Goal: Task Accomplishment & Management: Use online tool/utility

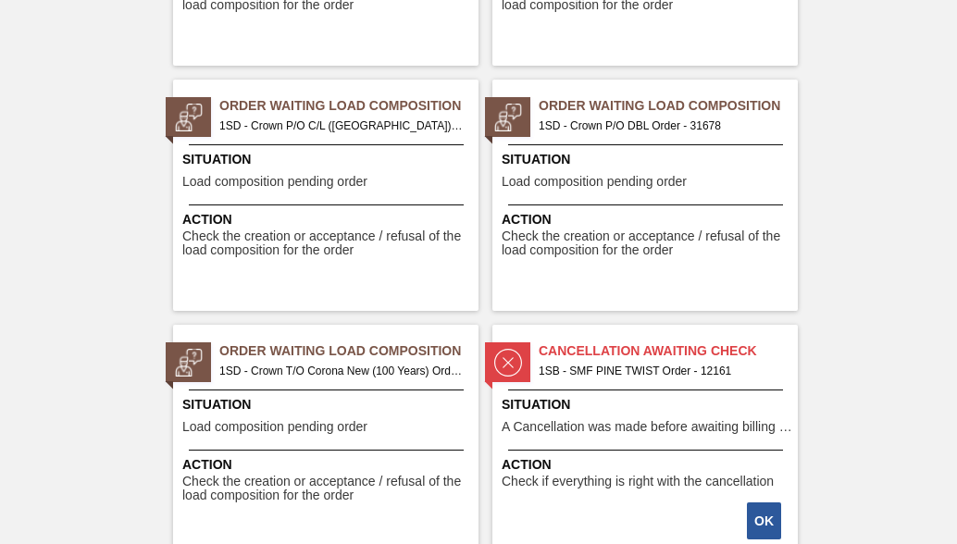
scroll to position [3795, 0]
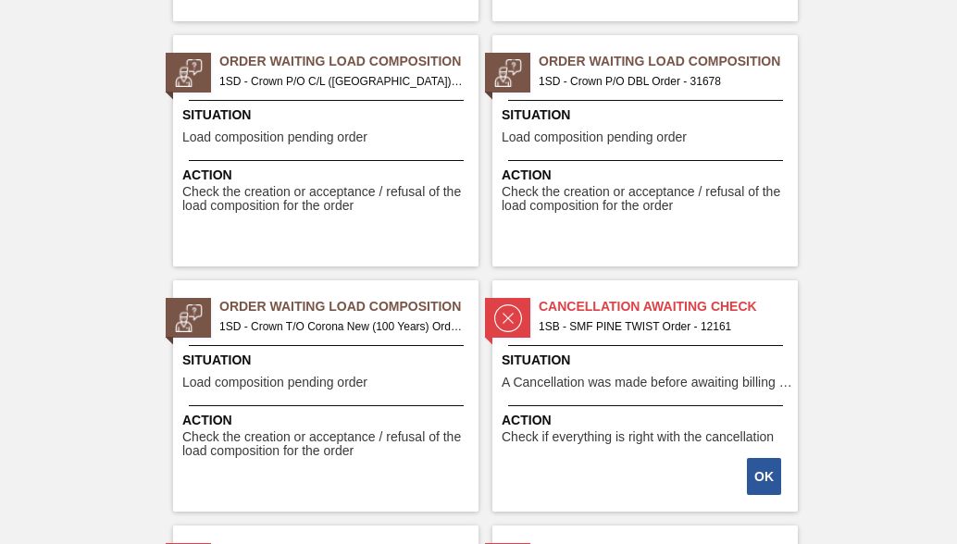
click at [280, 318] on span "1SD - Crown T/O Corona New (100 Years) Order - 31679" at bounding box center [341, 327] width 244 height 20
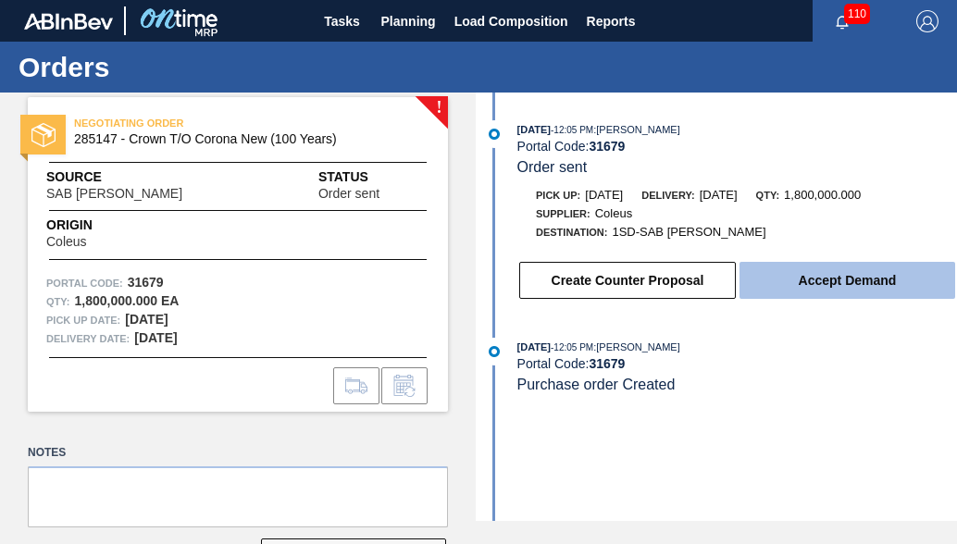
click at [835, 289] on button "Accept Demand" at bounding box center [848, 280] width 216 height 37
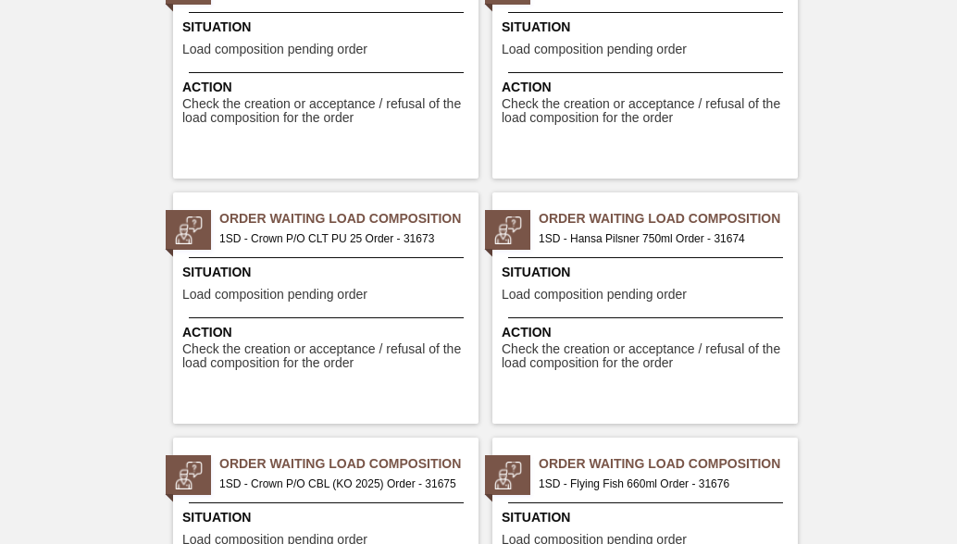
scroll to position [3702, 0]
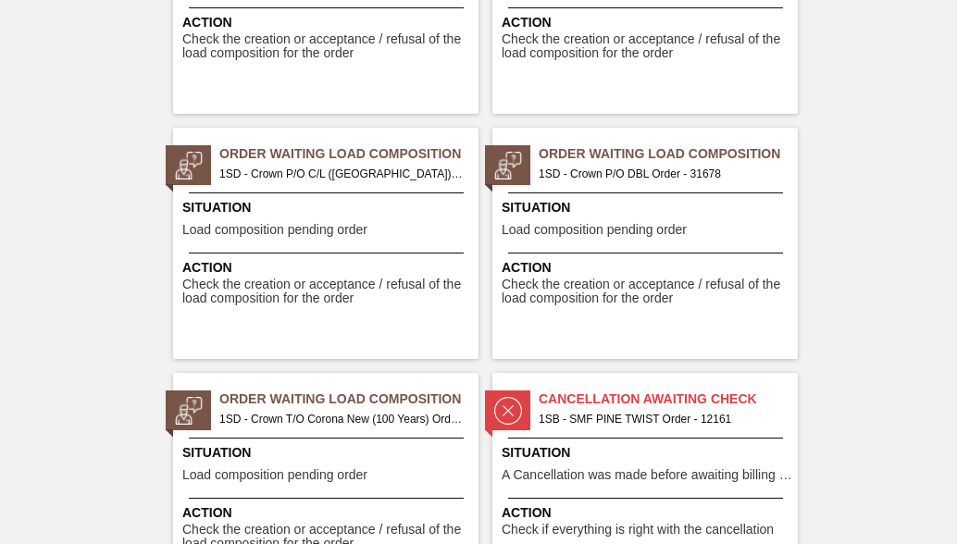
click at [648, 169] on span "1SD - Crown P/O DBL Order - 31678" at bounding box center [661, 174] width 244 height 20
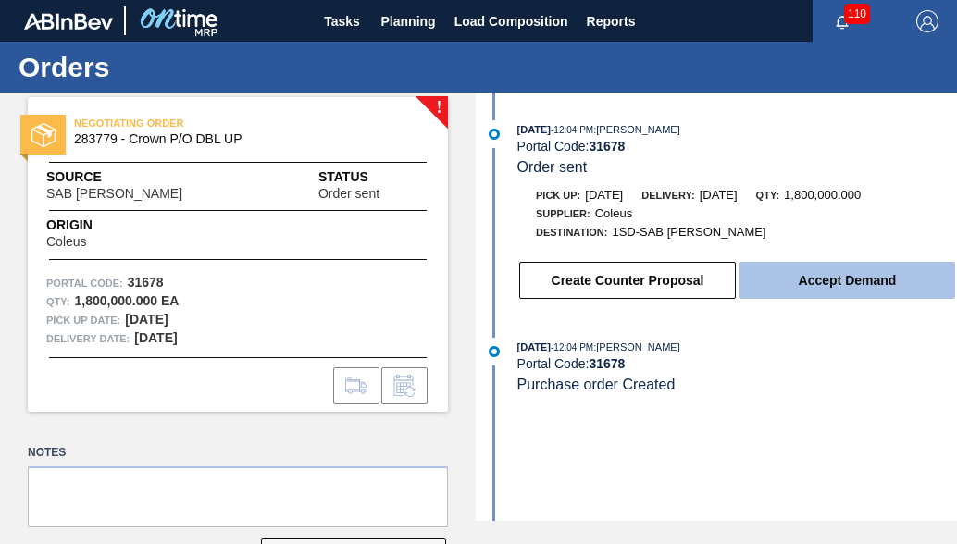
click at [818, 269] on button "Accept Demand" at bounding box center [848, 280] width 216 height 37
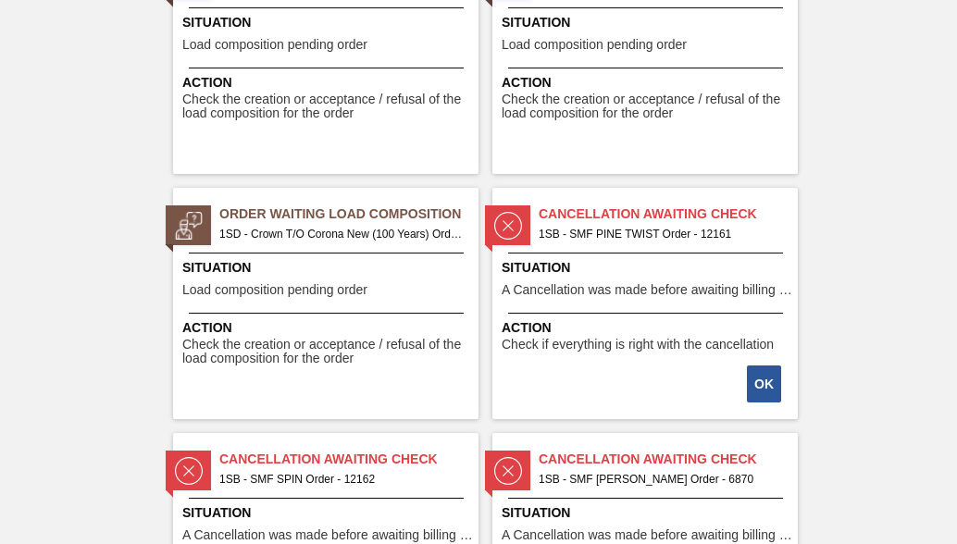
scroll to position [3702, 0]
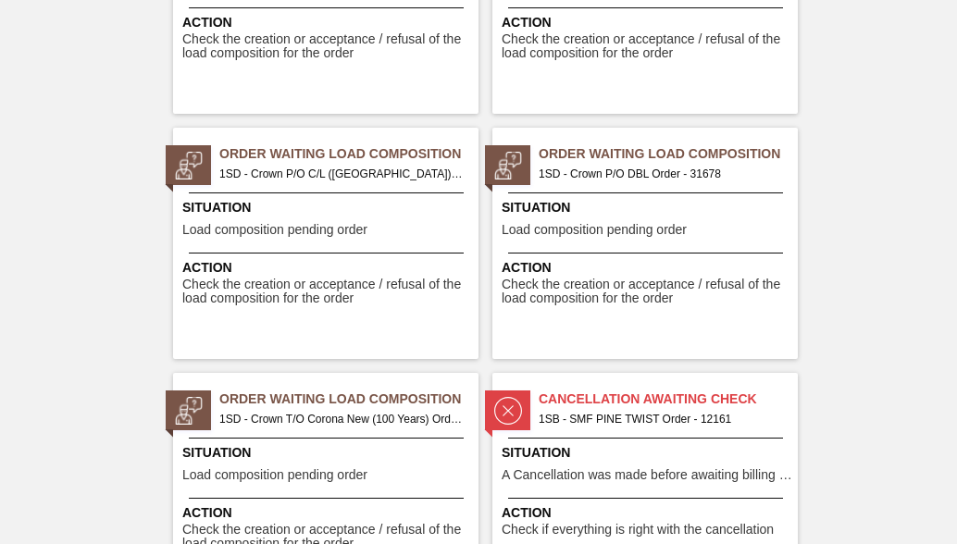
click at [313, 167] on span "1SD - Crown P/O C/L ([GEOGRAPHIC_DATA]) Order - 31677" at bounding box center [341, 174] width 244 height 20
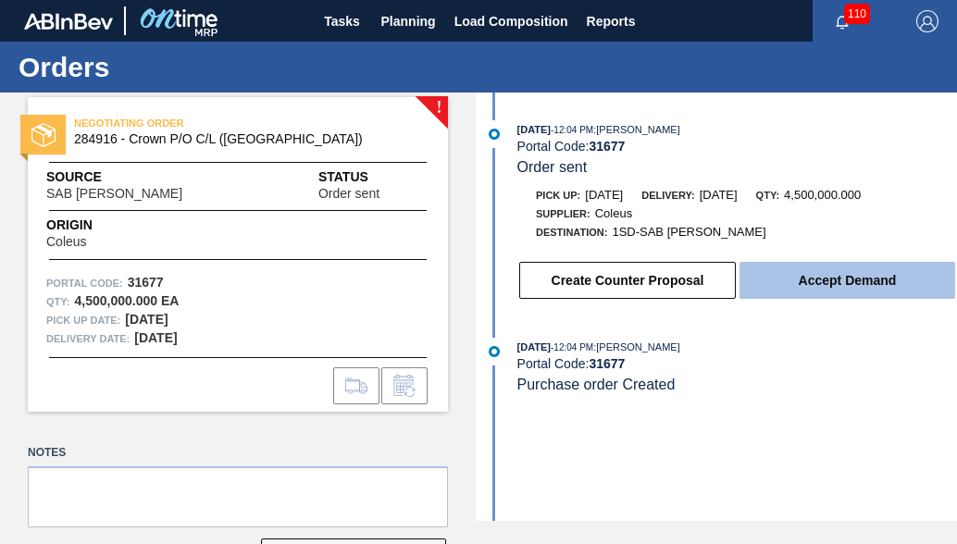
click at [839, 289] on button "Accept Demand" at bounding box center [848, 280] width 216 height 37
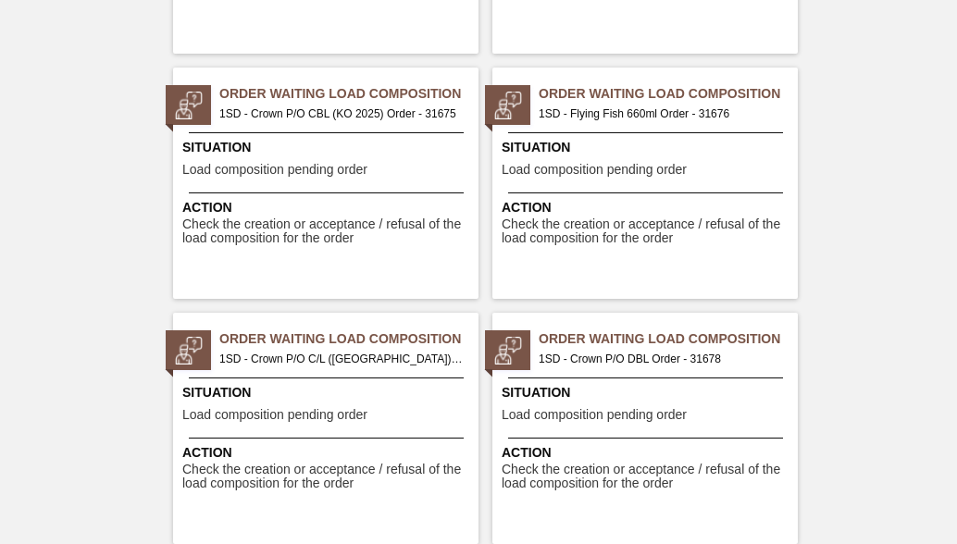
scroll to position [3424, 0]
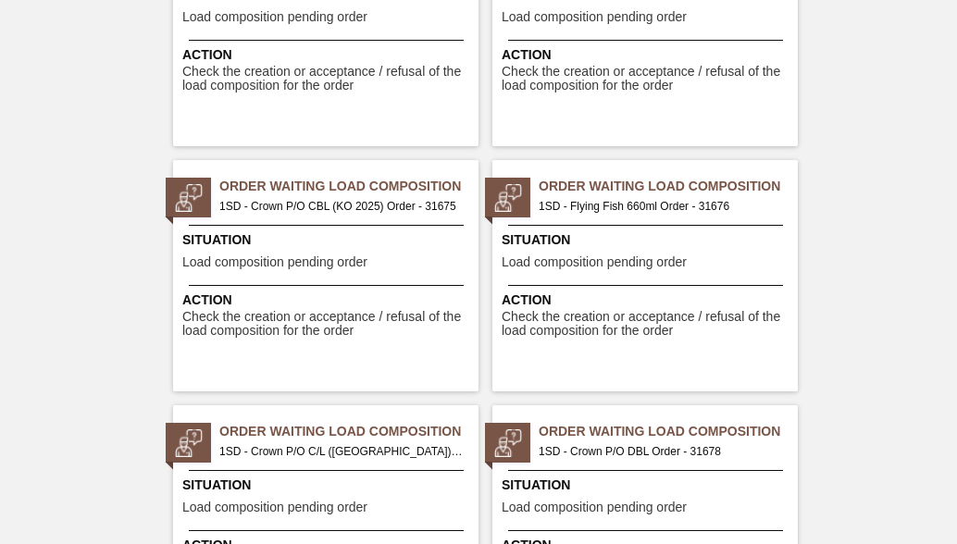
click at [592, 191] on span "Order Waiting Load Composition" at bounding box center [668, 186] width 259 height 19
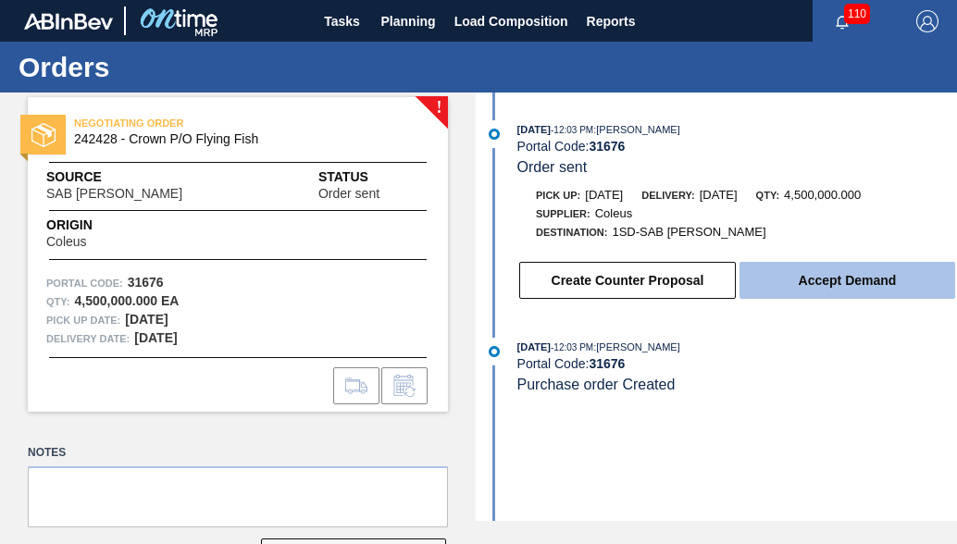
click at [859, 276] on button "Accept Demand" at bounding box center [848, 280] width 216 height 37
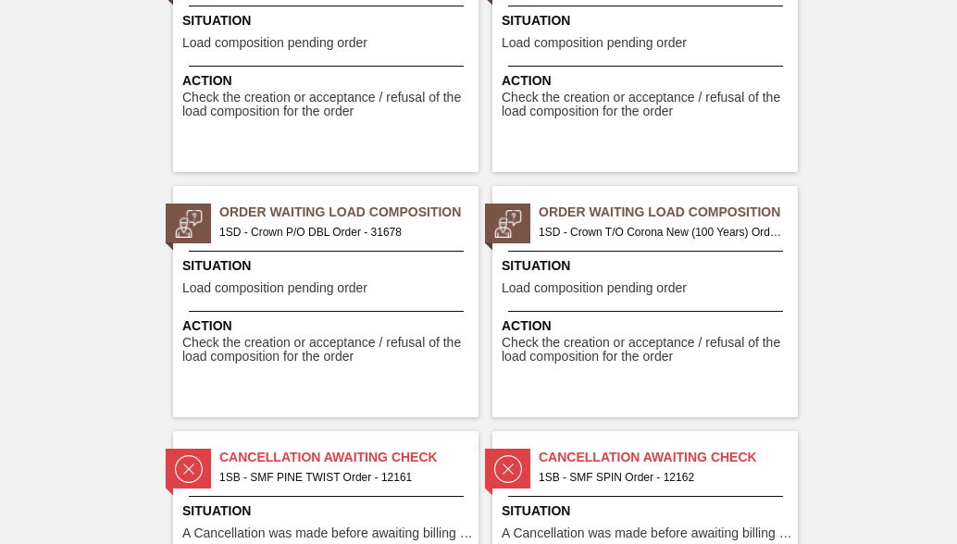
scroll to position [3332, 0]
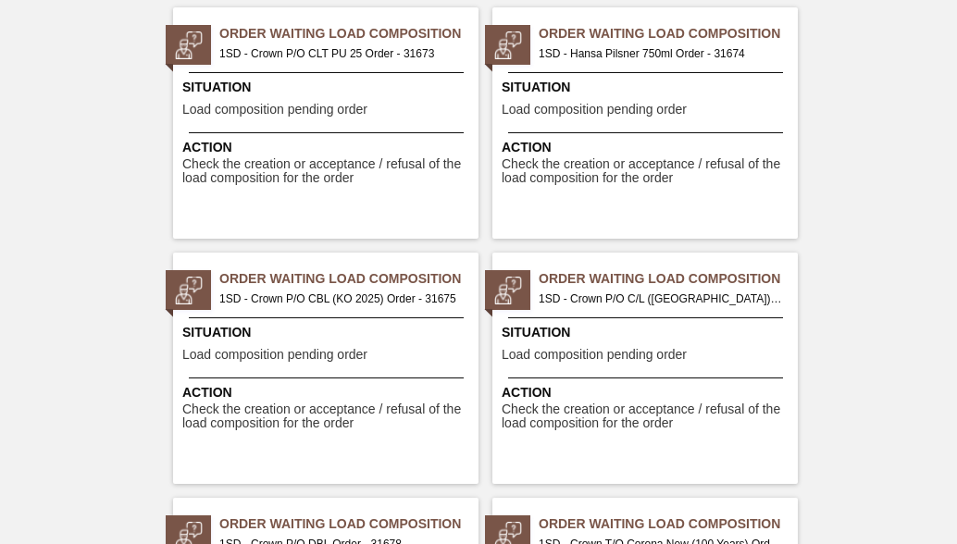
click at [266, 310] on div "Order Waiting Load Composition 1SD - Crown P/O CBL (KO 2025) Order - 31675 Situ…" at bounding box center [325, 368] width 305 height 231
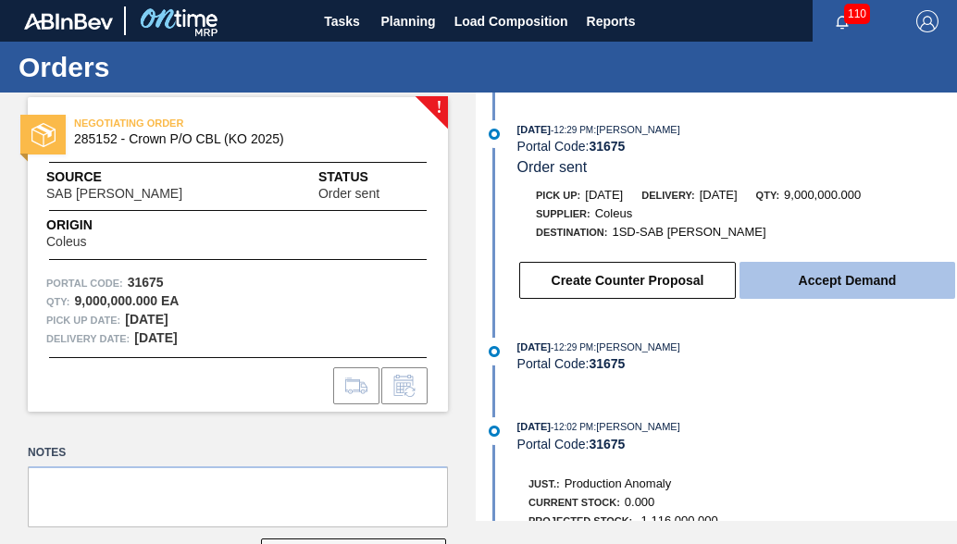
click at [904, 288] on button "Accept Demand" at bounding box center [848, 280] width 216 height 37
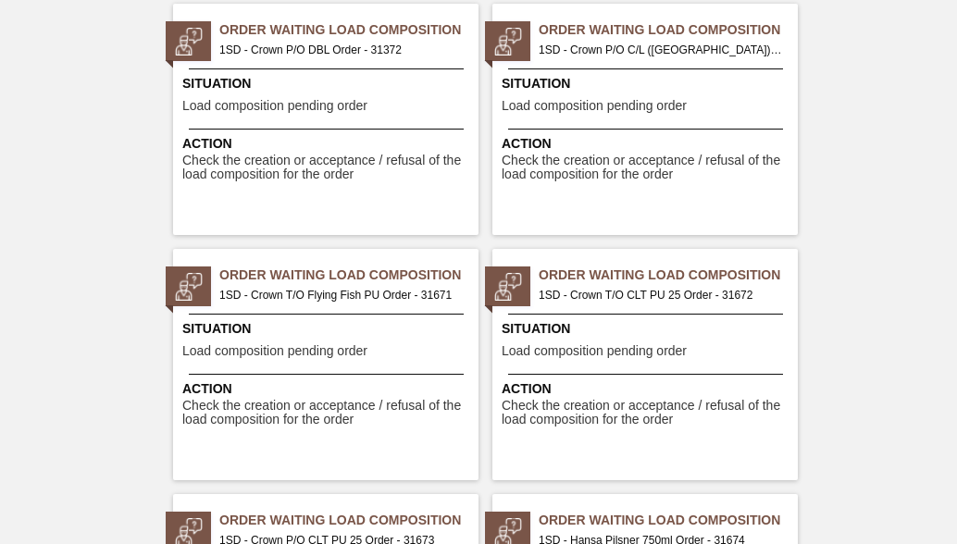
scroll to position [3054, 0]
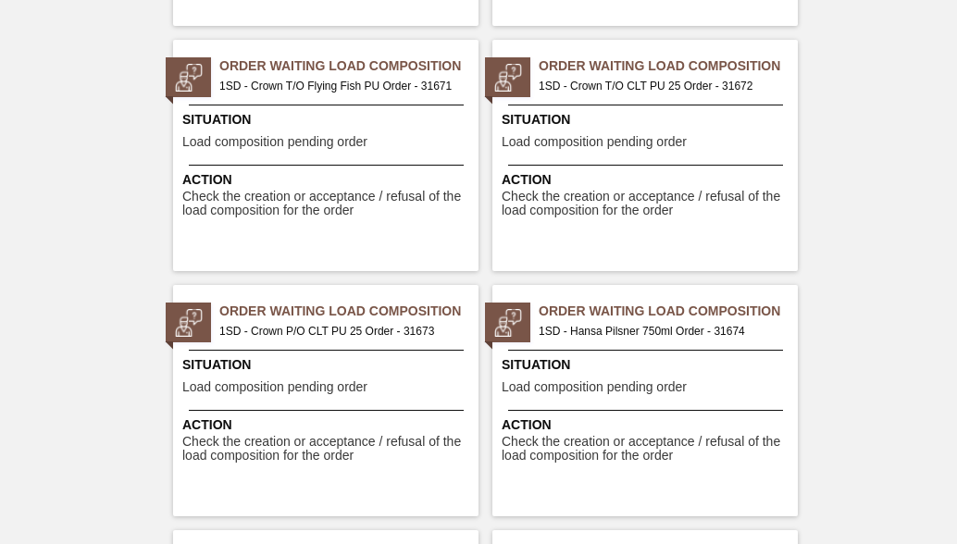
click at [272, 79] on span "1SD - Crown T/O Flying Fish PU Order - 31671" at bounding box center [341, 86] width 244 height 20
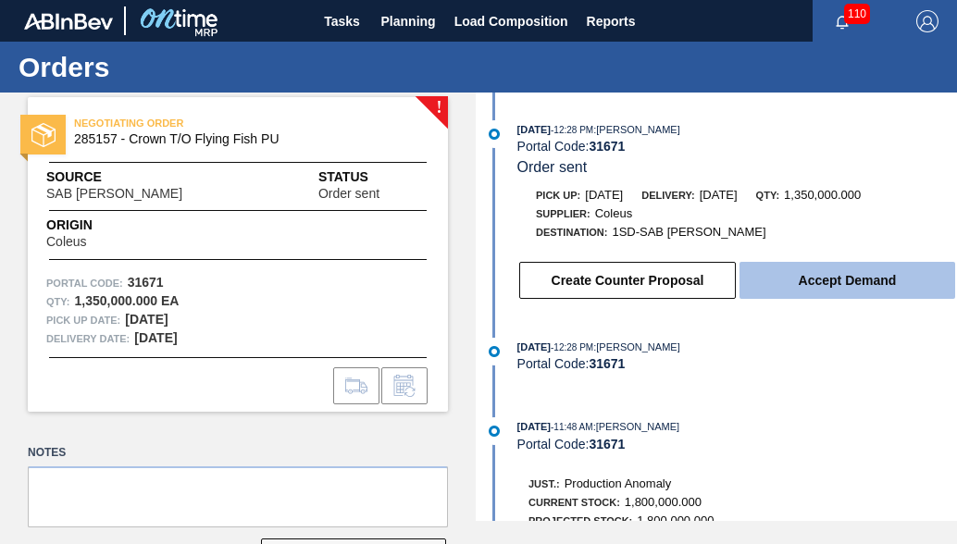
click at [856, 290] on button "Accept Demand" at bounding box center [848, 280] width 216 height 37
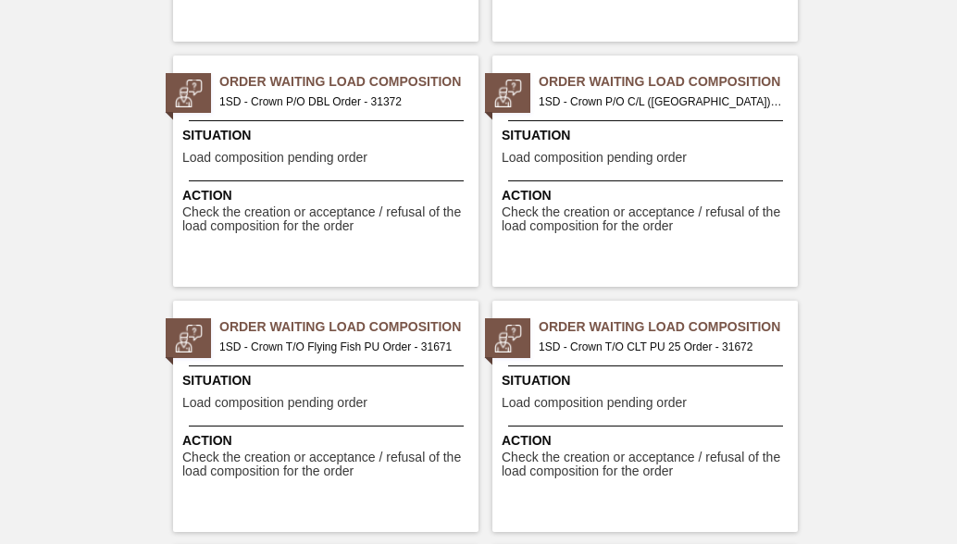
scroll to position [3054, 0]
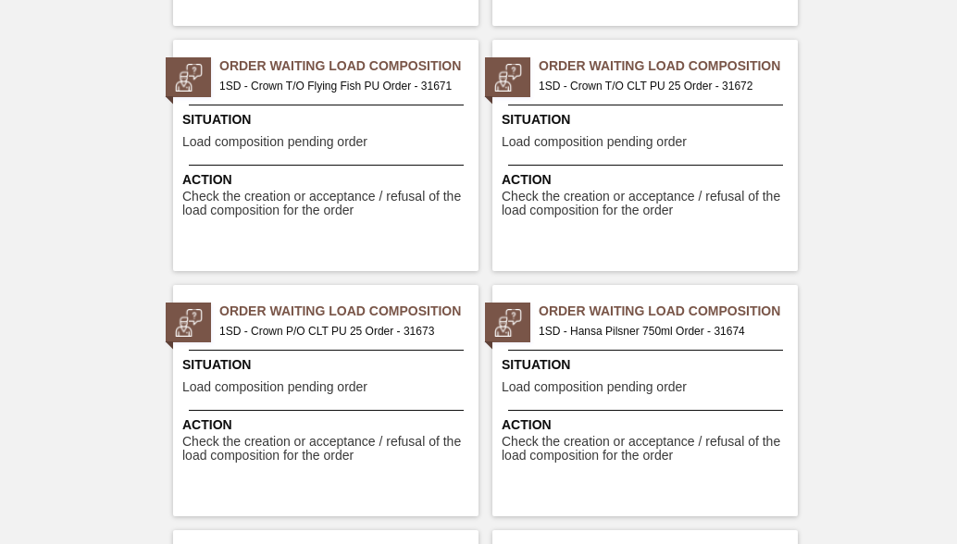
click at [731, 146] on div "Situation Load composition pending order" at bounding box center [648, 132] width 292 height 45
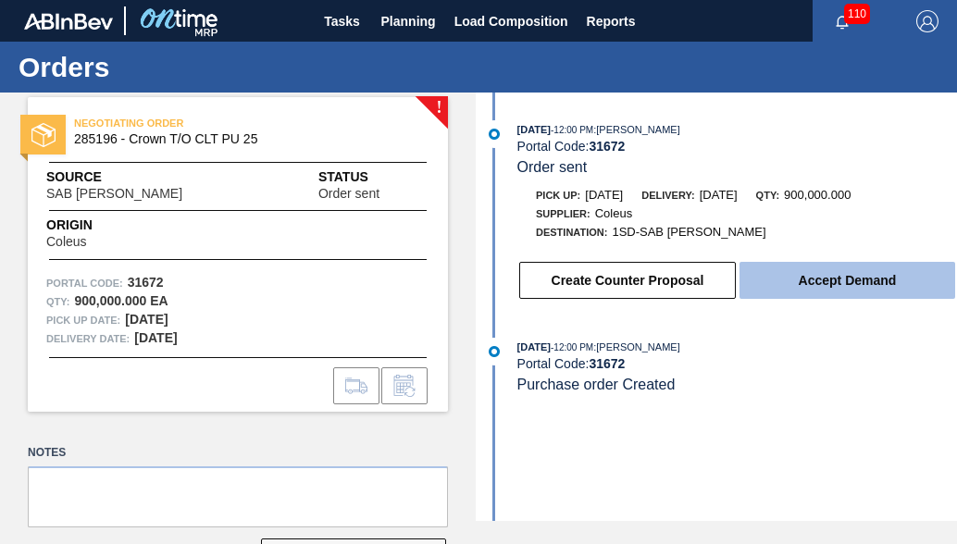
click at [831, 293] on button "Accept Demand" at bounding box center [848, 280] width 216 height 37
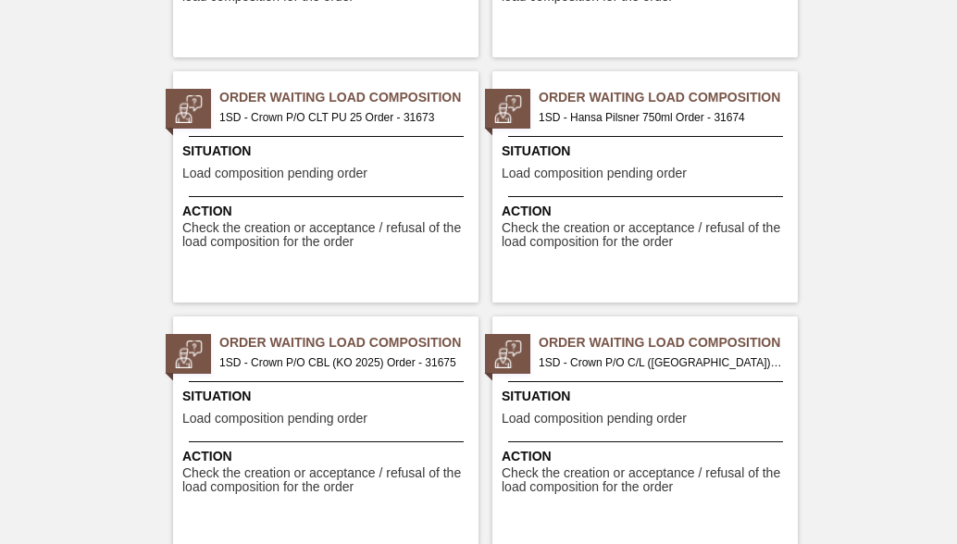
scroll to position [3239, 0]
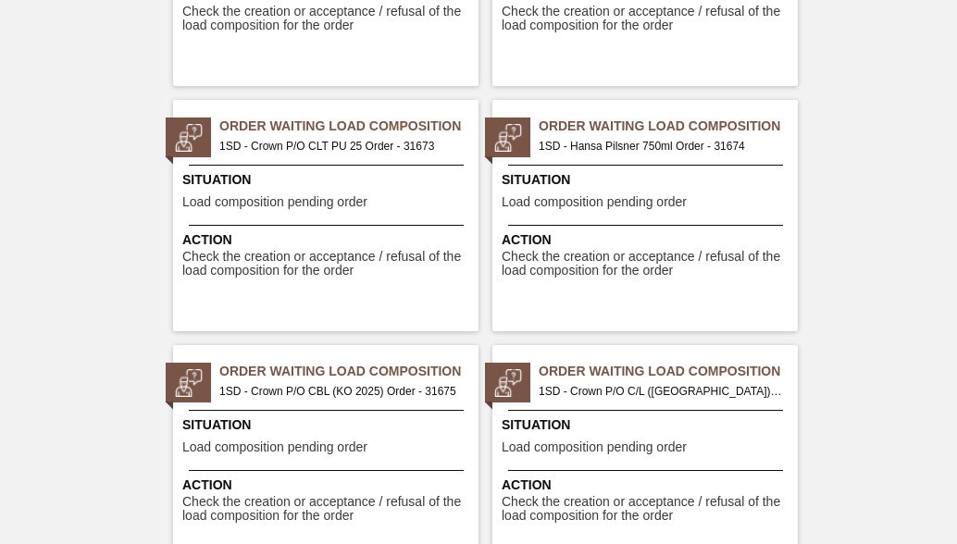
click at [354, 173] on span "Situation" at bounding box center [328, 179] width 292 height 19
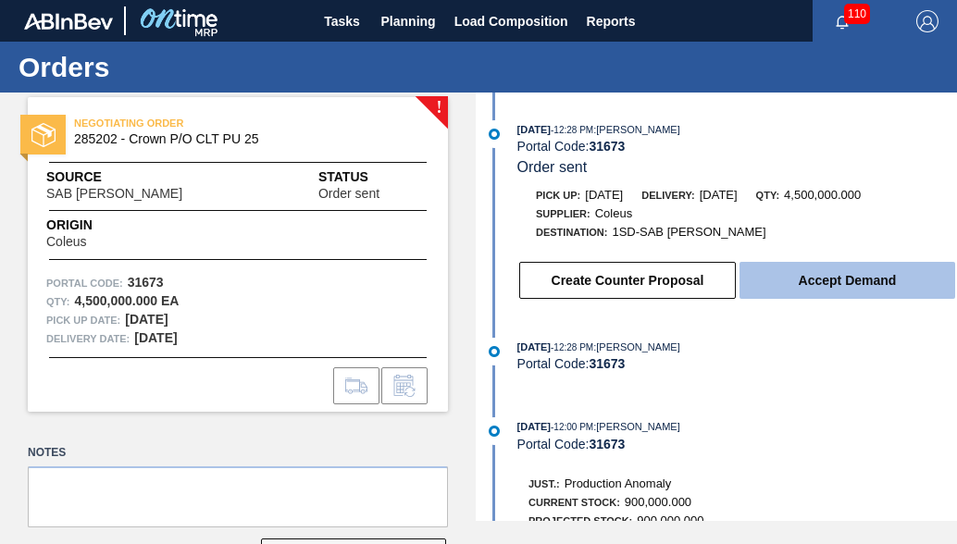
click at [832, 296] on button "Accept Demand" at bounding box center [848, 280] width 216 height 37
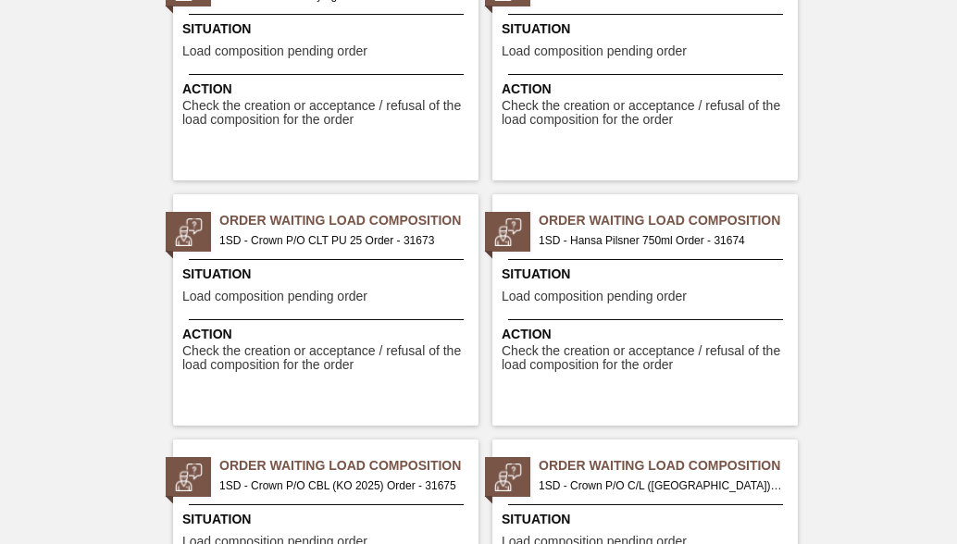
scroll to position [3147, 0]
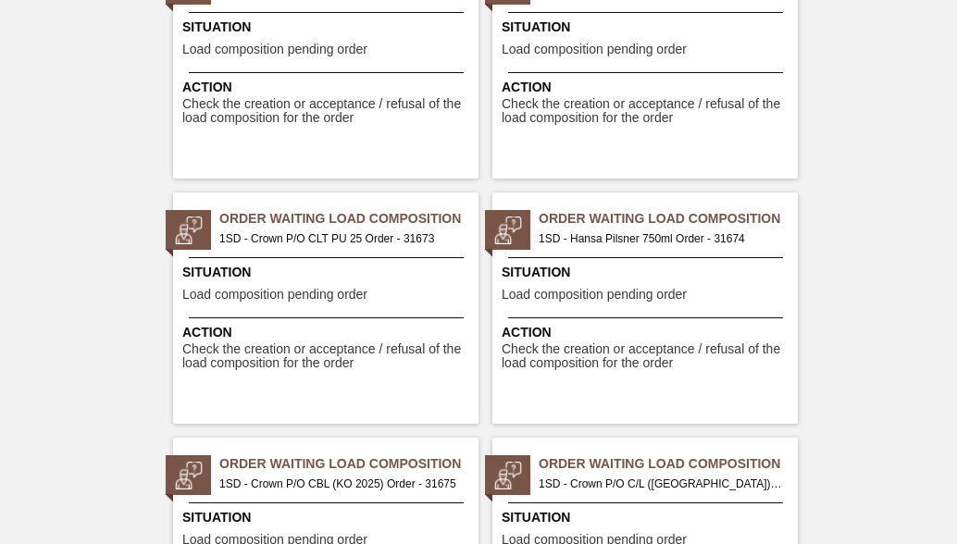
click at [648, 240] on span "1SD - Hansa Pilsner 750ml Order - 31674" at bounding box center [661, 239] width 244 height 20
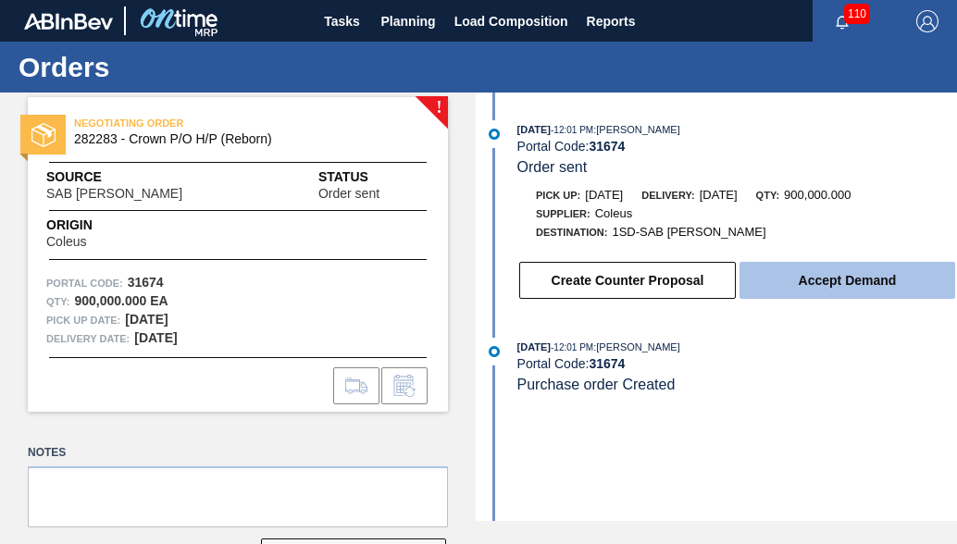
click at [831, 292] on button "Accept Demand" at bounding box center [848, 280] width 216 height 37
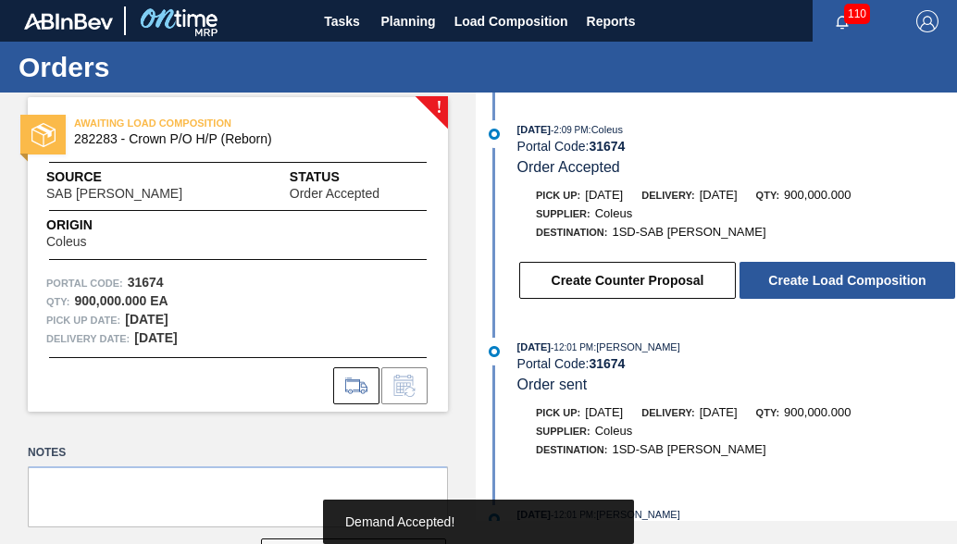
click at [831, 291] on button "Create Load Composition" at bounding box center [848, 280] width 216 height 37
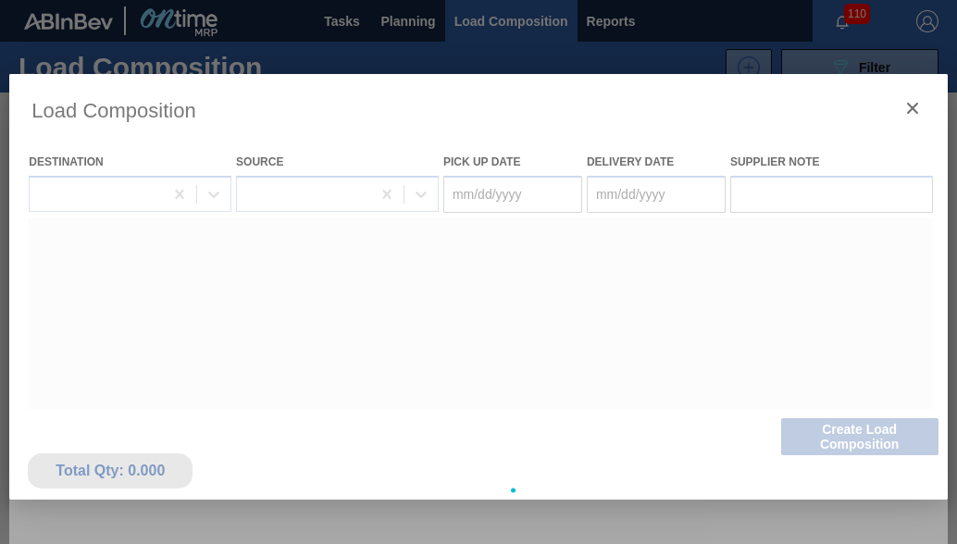
type Date "[DATE]"
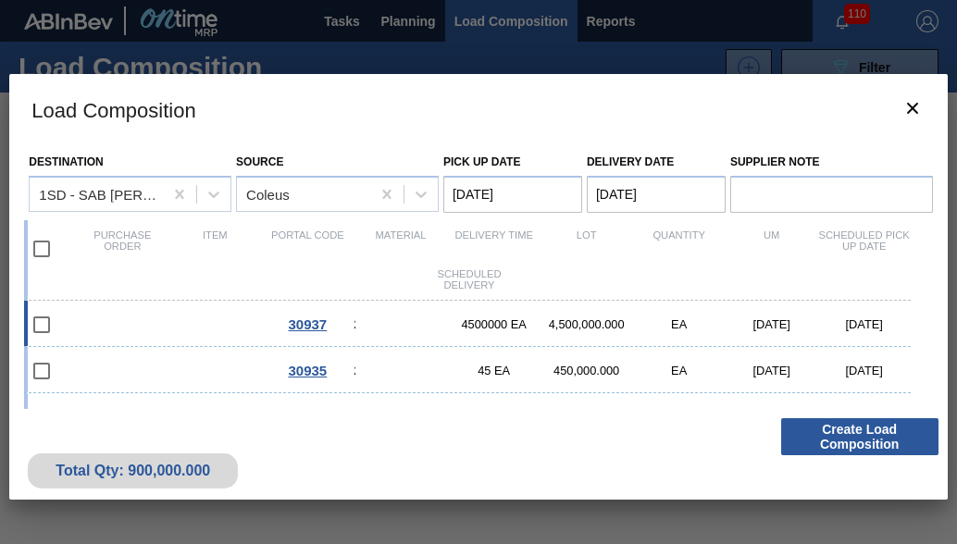
scroll to position [278, 0]
click at [36, 375] on input "checkbox" at bounding box center [41, 371] width 39 height 39
checkbox input "false"
click at [224, 377] on div "31679 285147 - Crown T/O Corona New (100 Years) 1800000 EA 1,800,000.000 EA [DA…" at bounding box center [467, 370] width 886 height 46
checkbox input "true"
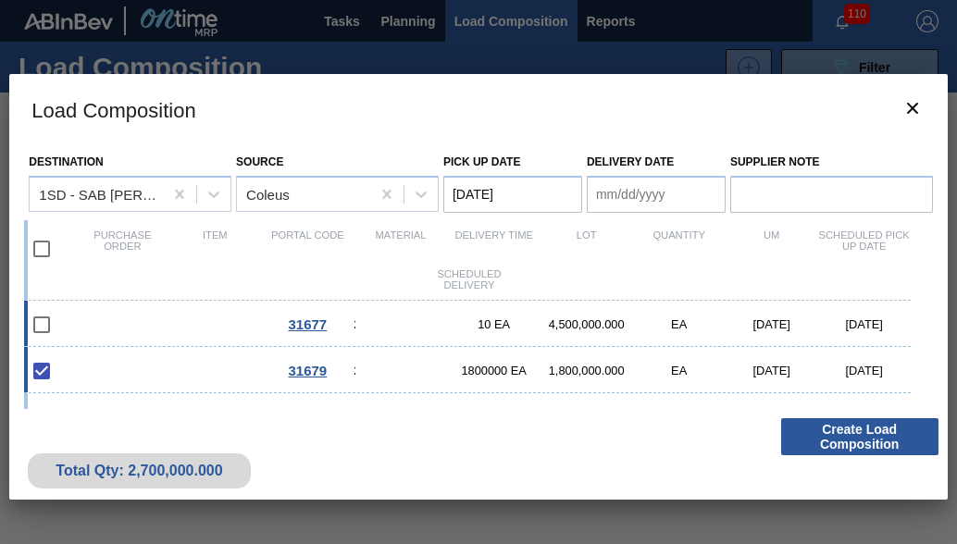
click at [300, 336] on div "31677 284916 - Crown P/O C/L ([GEOGRAPHIC_DATA]) 10 EA 4,500,000.000 EA [DATE] …" at bounding box center [467, 324] width 886 height 46
checkbox input "true"
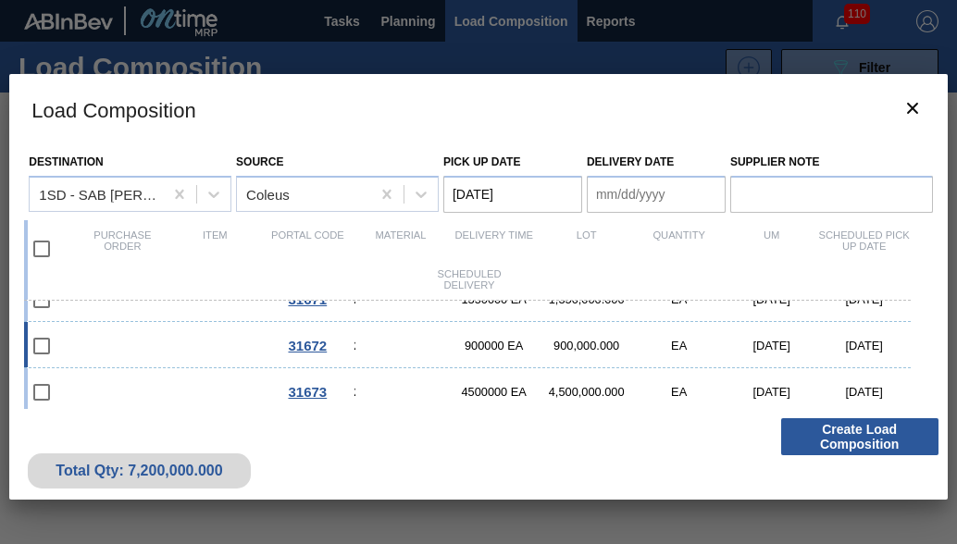
scroll to position [405, 0]
click at [367, 349] on div "31672 285196 - Crown T/O CLT PU 25 900000 EA 900,000.000 EA [DATE] [DATE]" at bounding box center [467, 345] width 886 height 46
checkbox input "true"
click at [354, 390] on span "285202 - Crown P/O CLT PU 25" at bounding box center [354, 392] width 1 height 14
checkbox input "true"
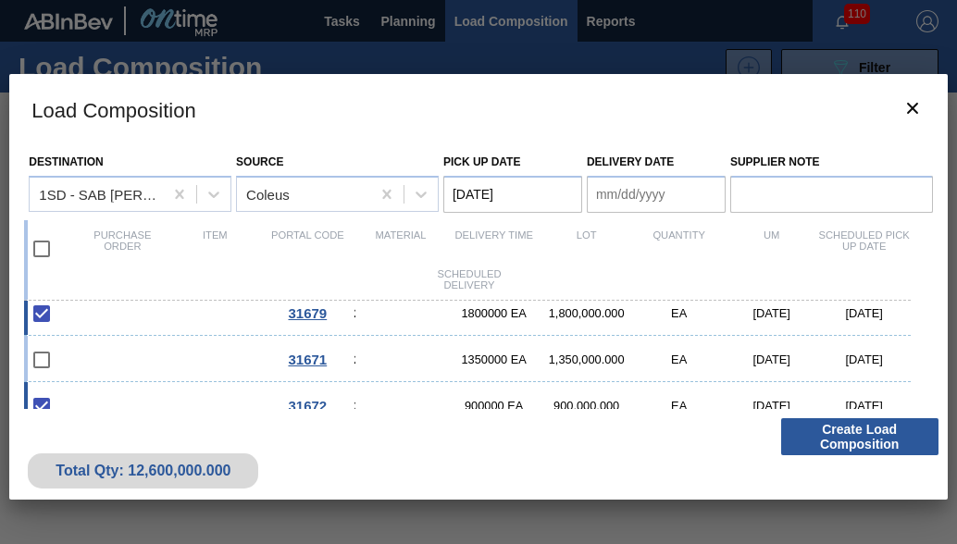
scroll to position [313, 0]
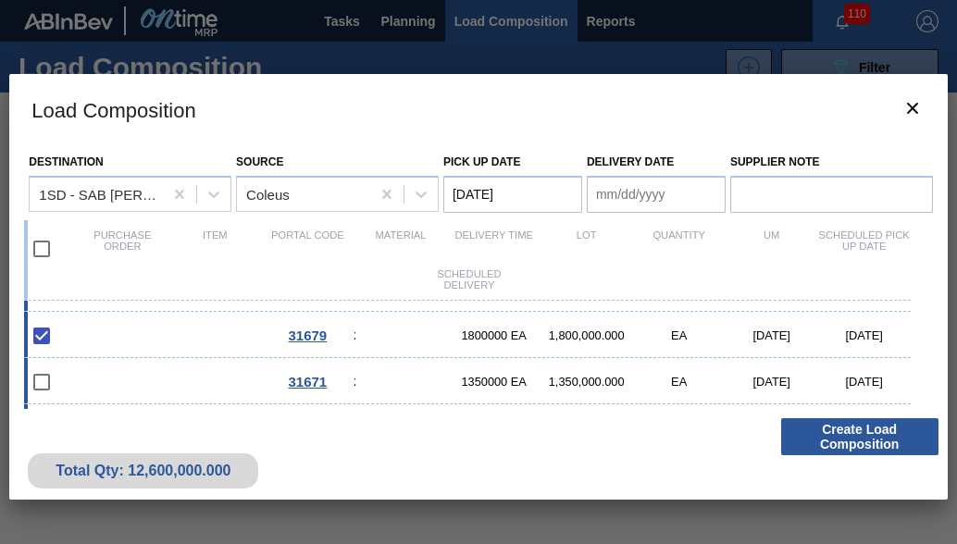
click at [354, 377] on span "285157 - Crown T/O Flying Fish PU" at bounding box center [354, 382] width 1 height 14
checkbox input "true"
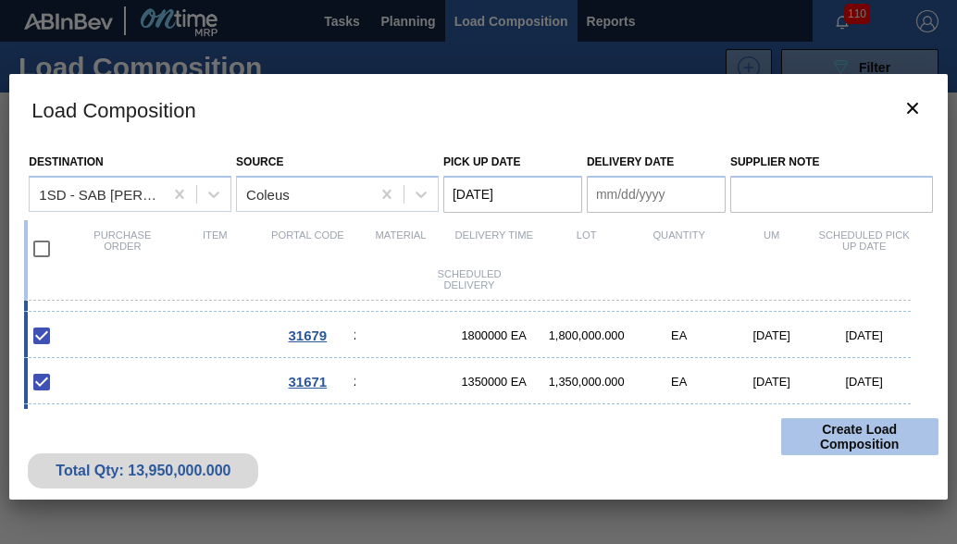
click at [887, 441] on button "Create Load Composition" at bounding box center [859, 436] width 157 height 37
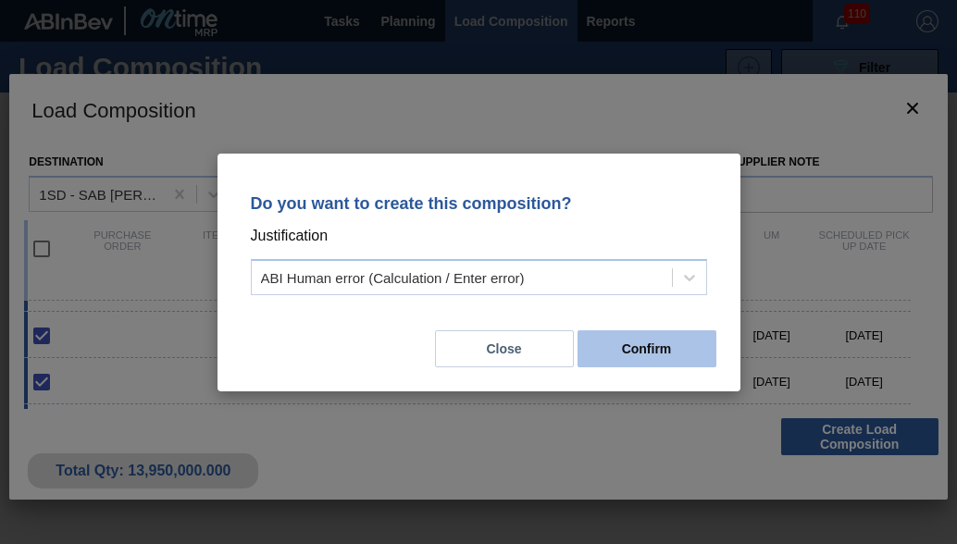
click at [681, 352] on button "Confirm" at bounding box center [647, 348] width 139 height 37
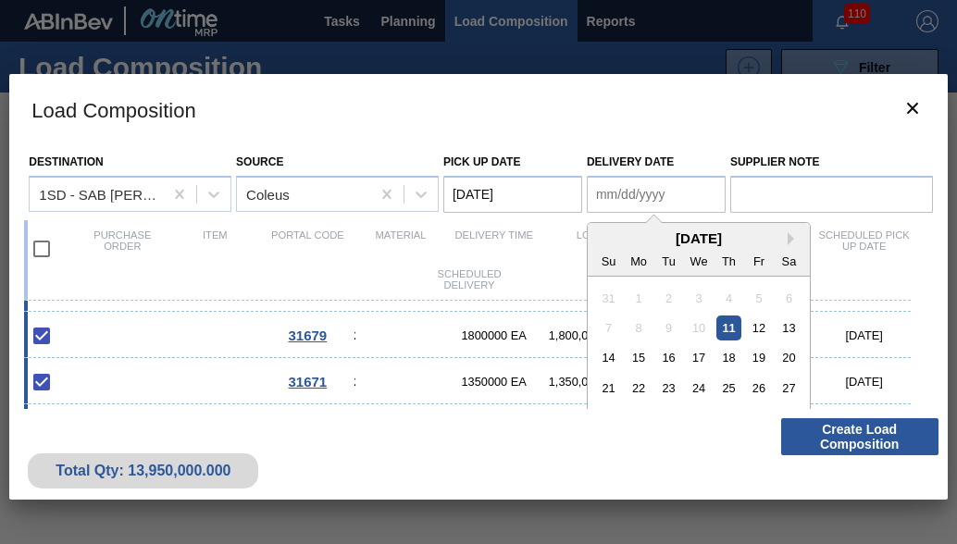
click at [694, 203] on Date "Delivery Date" at bounding box center [656, 194] width 139 height 37
click at [758, 332] on div "12" at bounding box center [758, 328] width 25 height 25
type Date "[DATE]"
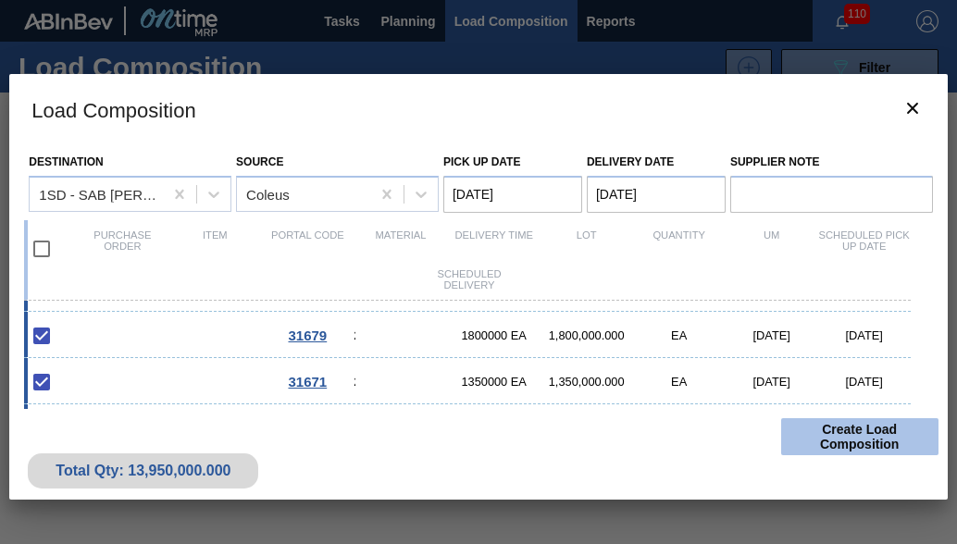
click at [817, 432] on button "Create Load Composition" at bounding box center [859, 436] width 157 height 37
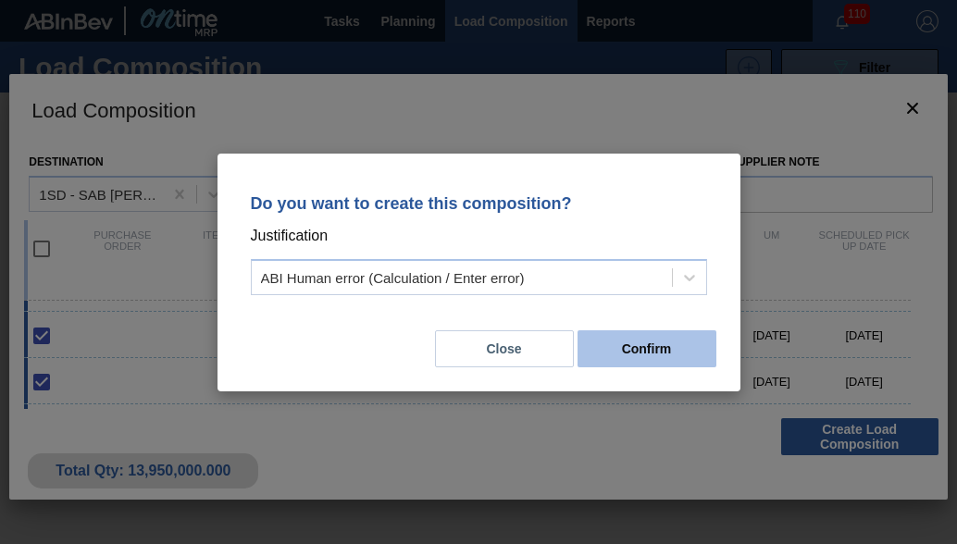
click at [644, 343] on button "Confirm" at bounding box center [647, 348] width 139 height 37
